Goal: Communication & Community: Answer question/provide support

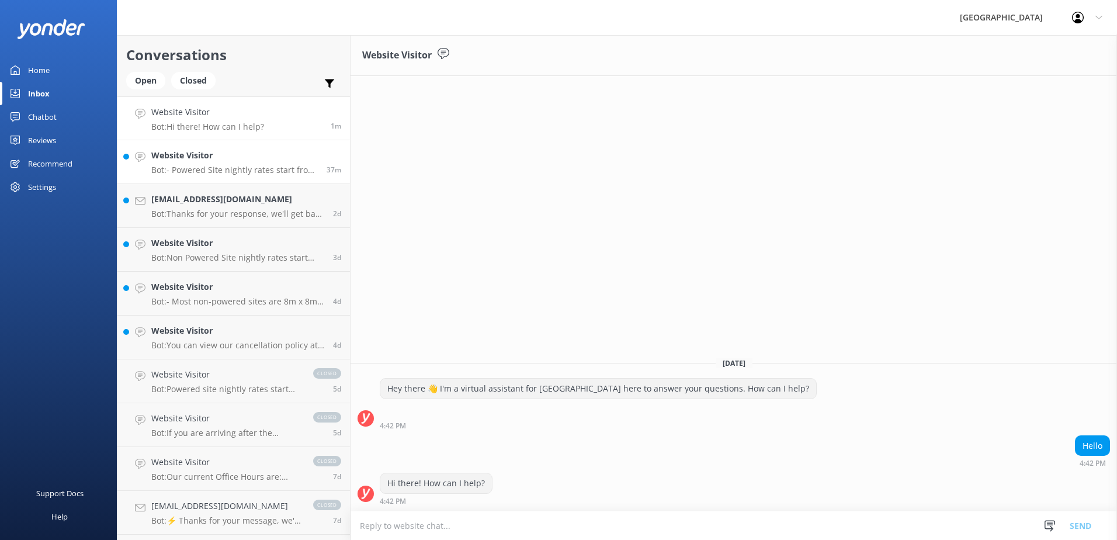
click at [241, 158] on h4 "Website Visitor" at bounding box center [234, 155] width 167 height 13
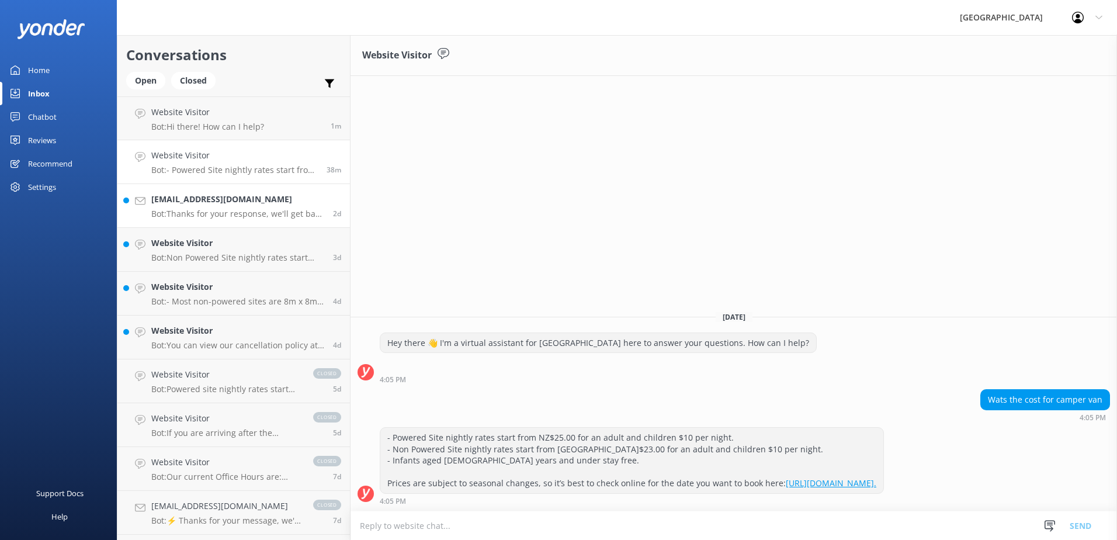
click at [239, 205] on h4 "[EMAIL_ADDRESS][DOMAIN_NAME]" at bounding box center [237, 199] width 173 height 13
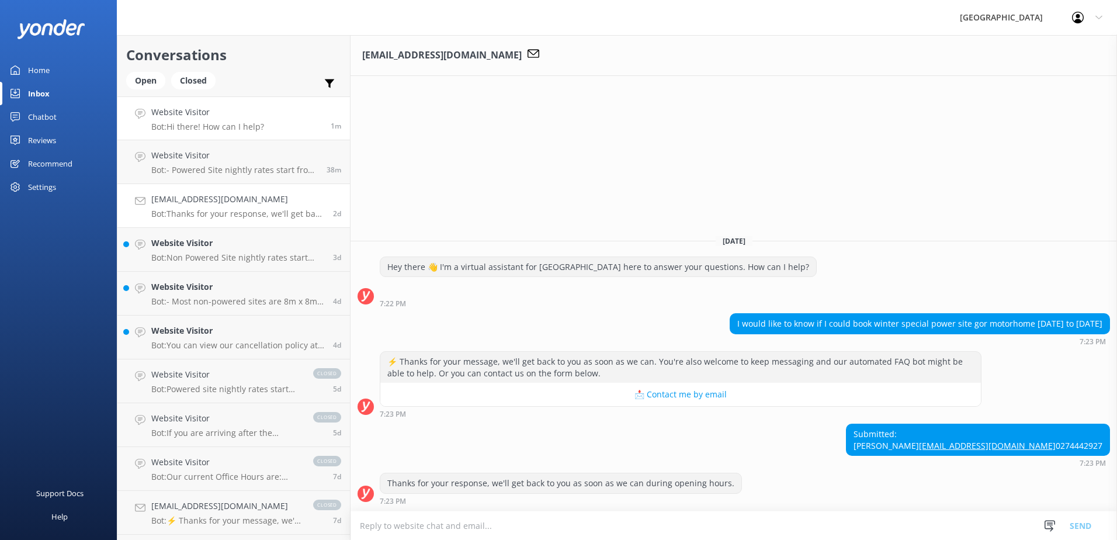
click at [216, 121] on div "Website Visitor Bot: Hi there! How can I help?" at bounding box center [207, 118] width 113 height 25
